Goal: Navigation & Orientation: Find specific page/section

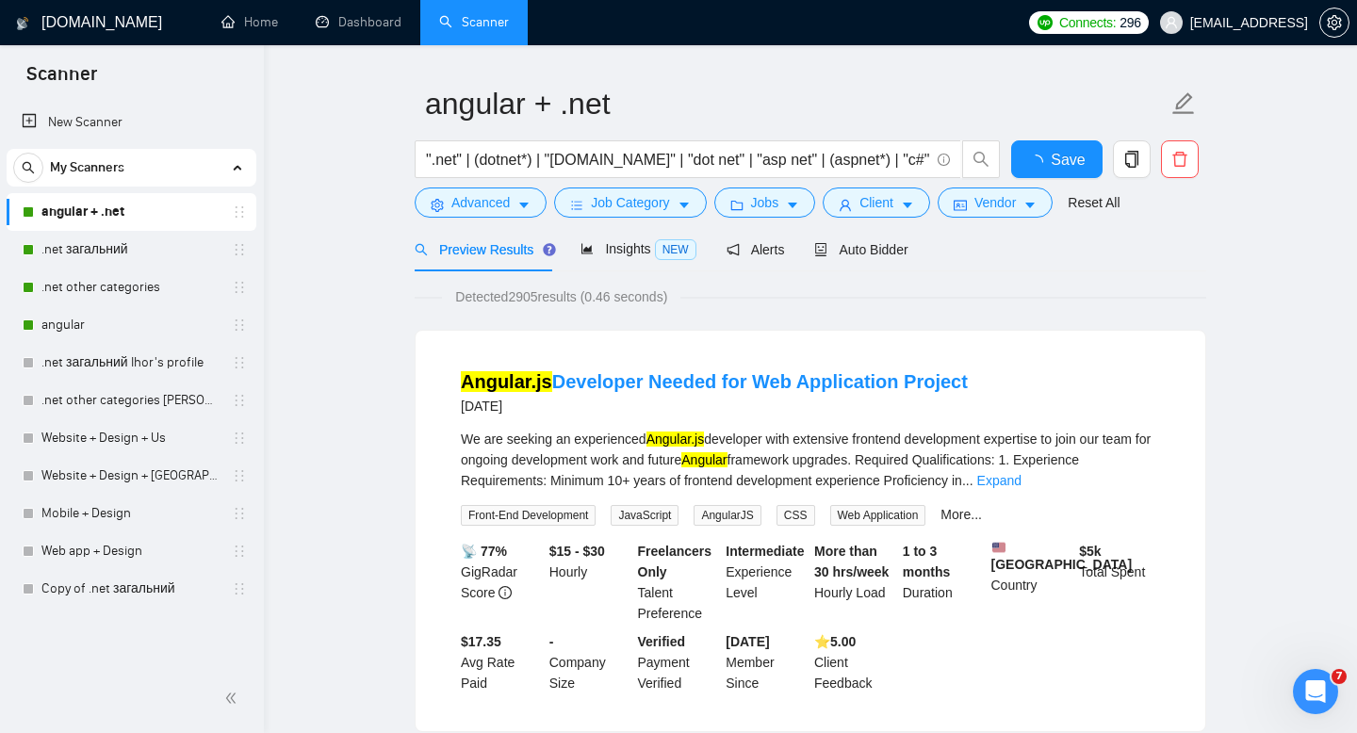
scroll to position [57, 0]
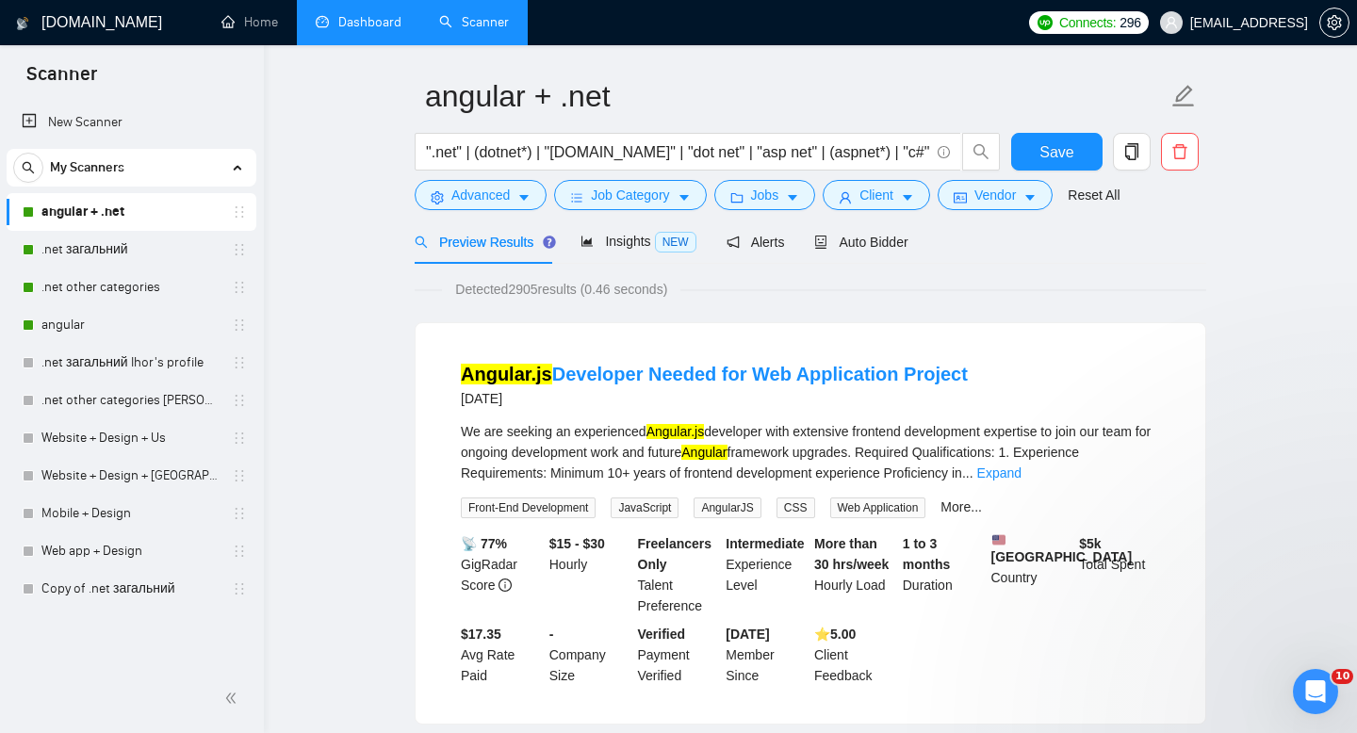
click at [367, 21] on link "Dashboard" at bounding box center [359, 22] width 86 height 16
